Goal: Find specific page/section: Find specific page/section

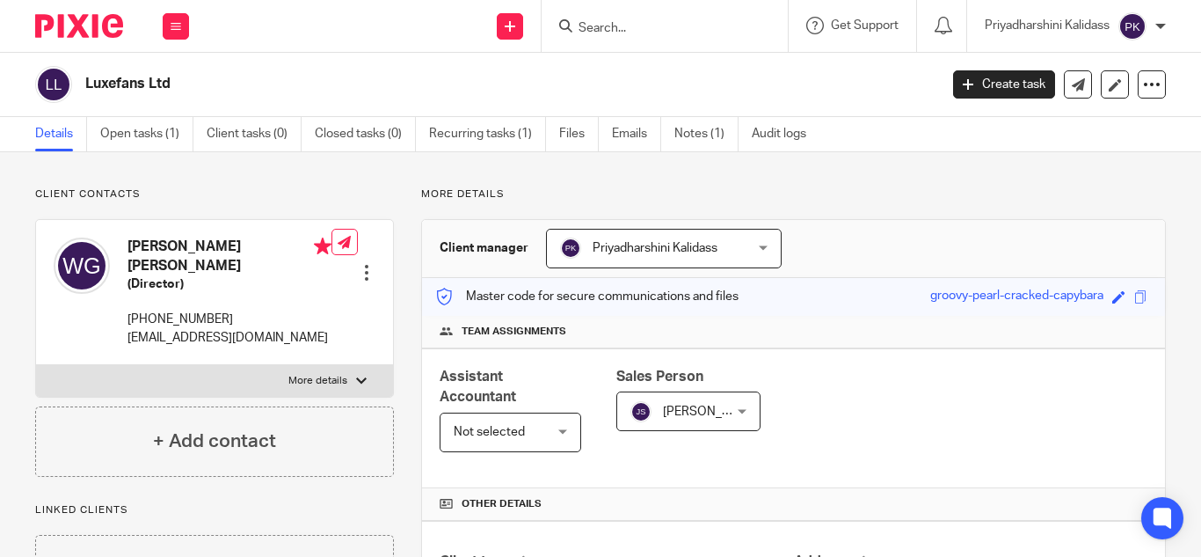
click at [609, 33] on input "Search" at bounding box center [656, 29] width 158 height 16
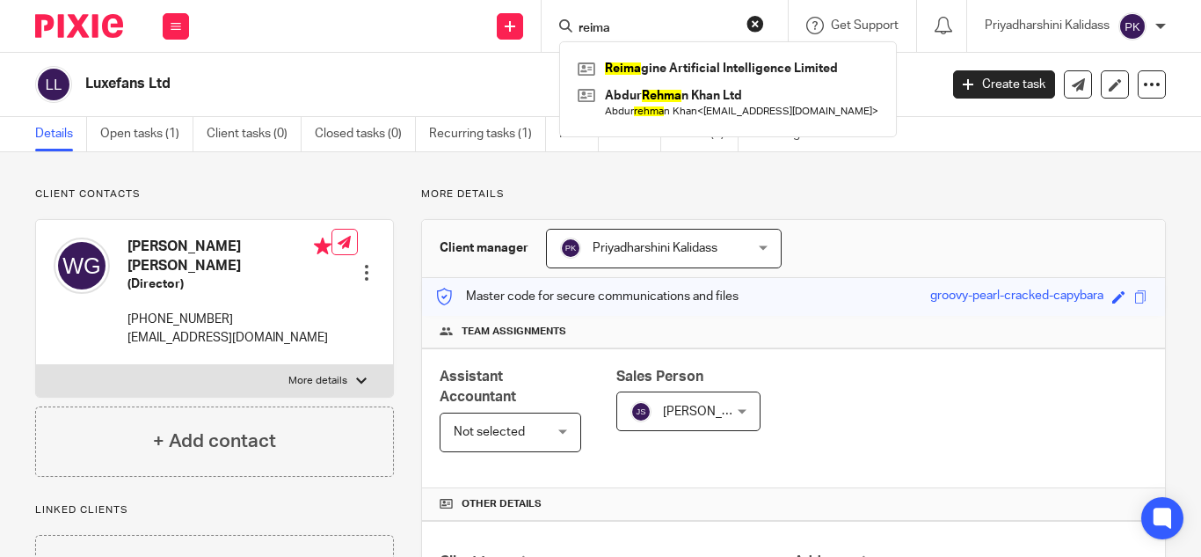
type input "reima"
click at [634, 55] on div "Reima gine Artificial Intelligence Limited [PERSON_NAME] n Khan Ltd [PERSON_NAM…" at bounding box center [728, 89] width 338 height 96
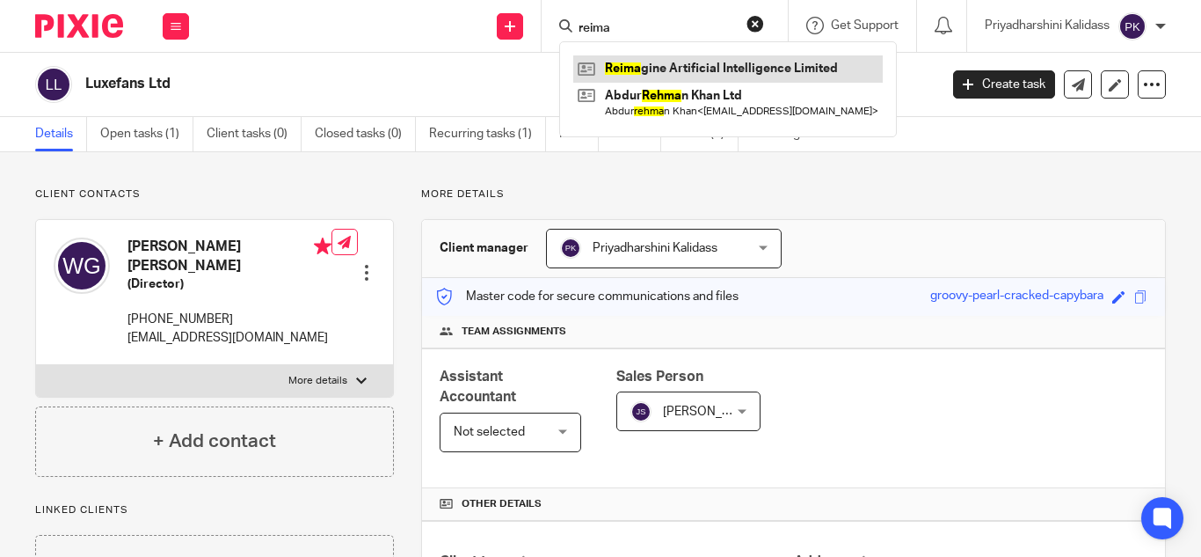
click at [642, 62] on link at bounding box center [728, 68] width 310 height 26
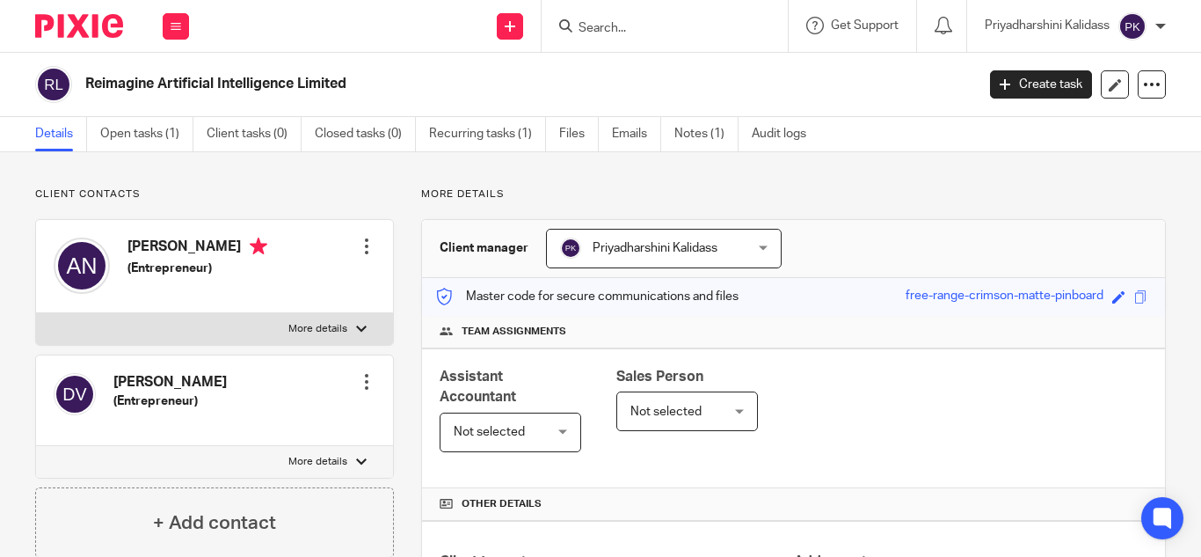
scroll to position [456, 0]
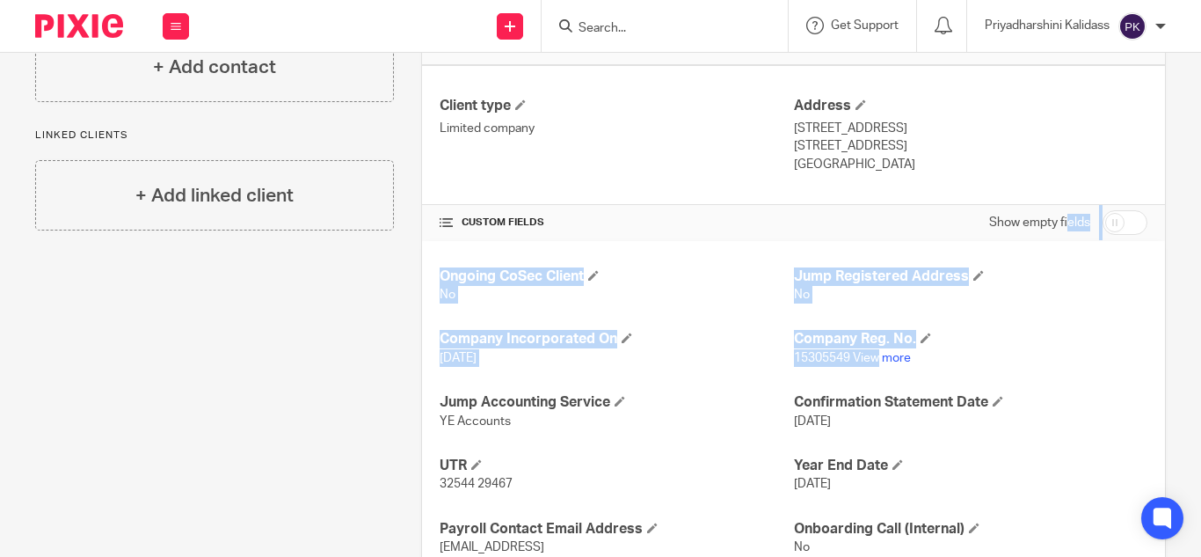
click at [871, 359] on link "View more" at bounding box center [882, 358] width 58 height 12
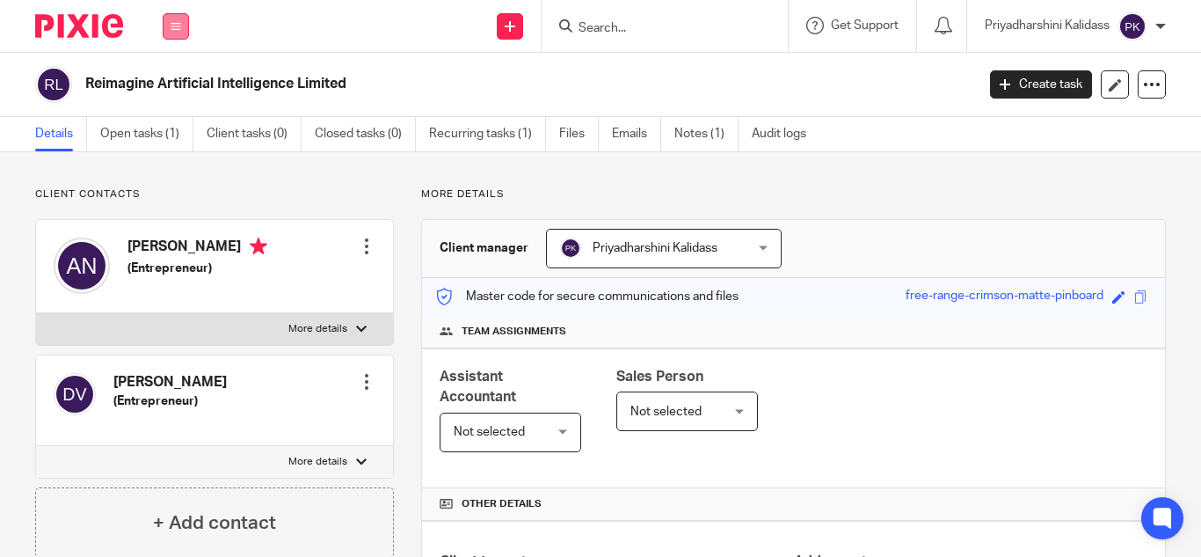
click at [175, 34] on button at bounding box center [176, 26] width 26 height 26
click at [178, 75] on li "Work" at bounding box center [175, 82] width 47 height 26
click at [174, 81] on link "Work" at bounding box center [166, 82] width 28 height 12
